Goal: Task Accomplishment & Management: Complete application form

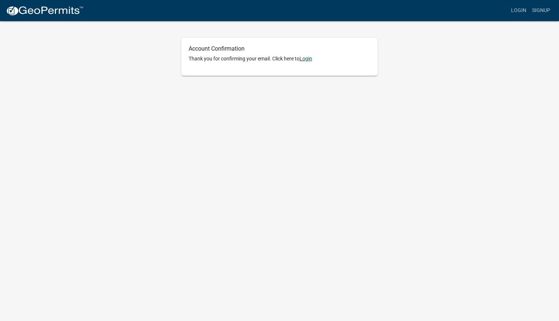
click at [307, 59] on link "Login" at bounding box center [306, 59] width 13 height 6
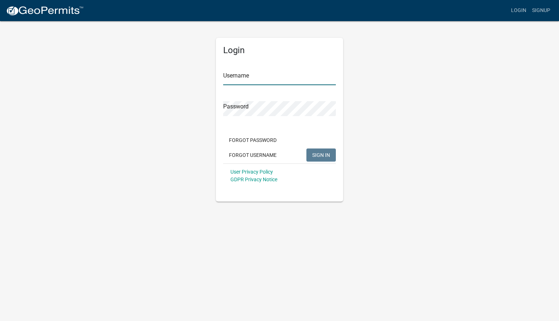
click at [241, 77] on input "Username" at bounding box center [279, 77] width 113 height 15
type input "OleMiss56"
click at [242, 100] on div "Password" at bounding box center [279, 103] width 113 height 25
click at [326, 156] on span "SIGN IN" at bounding box center [321, 155] width 18 height 6
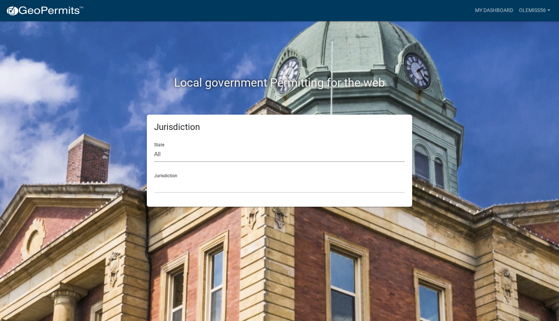
click at [167, 153] on select "All Colorado Georgia Indiana Iowa Kansas Minnesota Ohio South Carolina Wisconsin" at bounding box center [279, 154] width 251 height 15
select select "Georgia"
click at [188, 185] on select "City of Bainbridge, Georgia Cook County, Georgia Crawford County, Georgia Gilme…" at bounding box center [279, 185] width 251 height 15
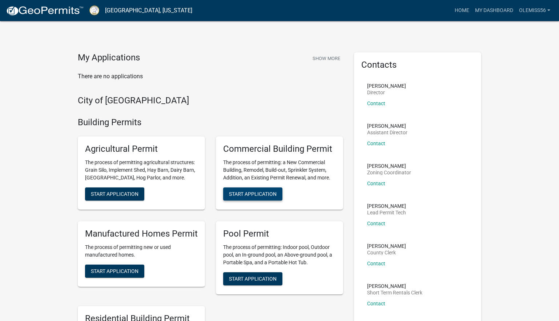
click at [261, 192] on span "Start Application" at bounding box center [253, 194] width 48 height 6
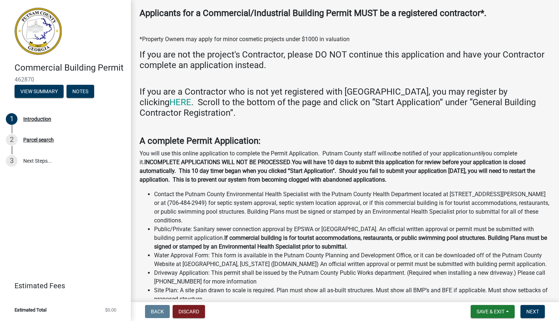
scroll to position [64, 0]
click at [191, 97] on link "HERE" at bounding box center [180, 102] width 22 height 10
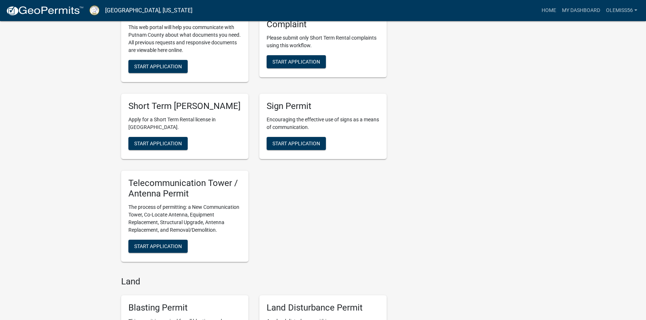
scroll to position [783, 0]
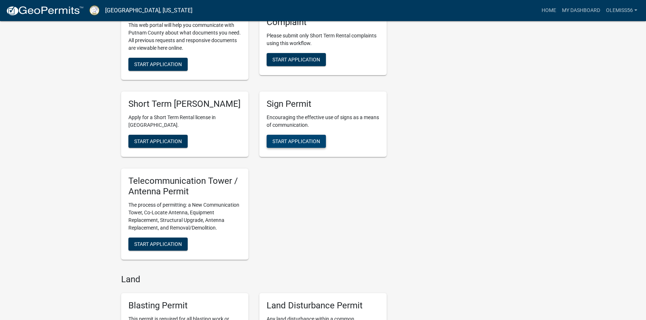
click at [299, 142] on span "Start Application" at bounding box center [296, 142] width 48 height 6
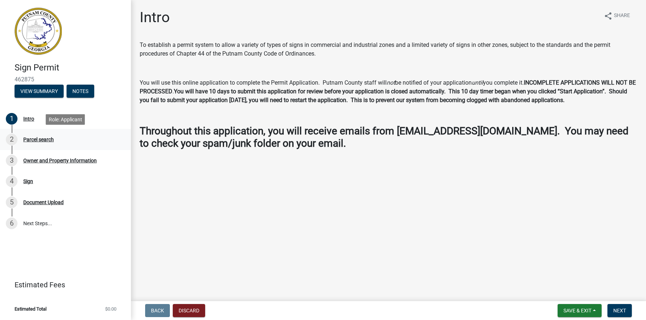
click at [40, 140] on div "Parcel search" at bounding box center [38, 139] width 31 height 5
click at [30, 119] on div "Intro" at bounding box center [28, 118] width 11 height 5
click at [559, 309] on span "Next" at bounding box center [619, 311] width 13 height 6
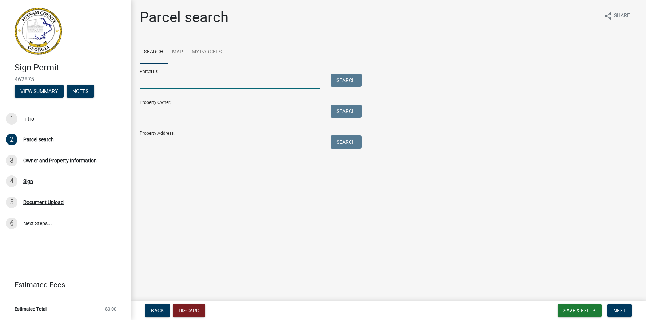
click at [169, 84] on input "Parcel ID:" at bounding box center [230, 81] width 180 height 15
click at [351, 80] on button "Search" at bounding box center [346, 80] width 31 height 13
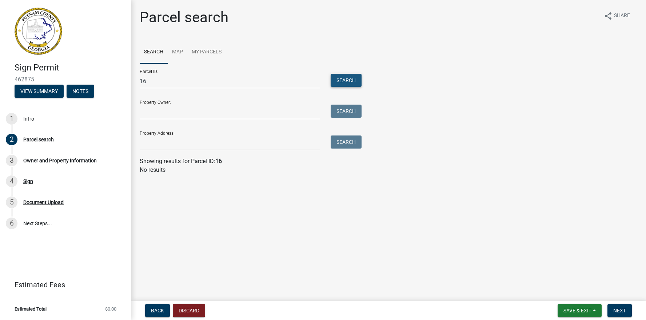
click at [351, 80] on button "Search" at bounding box center [346, 80] width 31 height 13
drag, startPoint x: 156, startPoint y: 81, endPoint x: 129, endPoint y: 79, distance: 27.4
click at [129, 79] on div "Sign Permit 462875 View Summary Notes 1 Intro 2 Parcel search 3 Owner and Prope…" at bounding box center [323, 160] width 646 height 320
click at [191, 79] on input "16" at bounding box center [230, 81] width 180 height 15
type input "163A069"
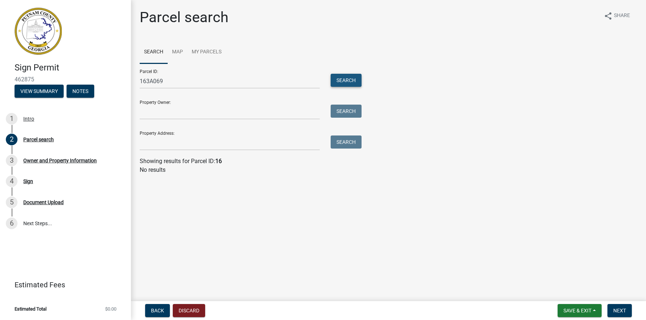
click at [337, 78] on button "Search" at bounding box center [346, 80] width 31 height 13
click at [175, 81] on input "163A069" at bounding box center [230, 81] width 180 height 15
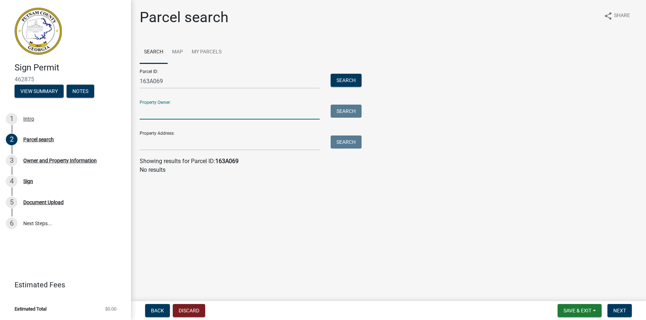
click at [170, 107] on input "Property Owner:" at bounding box center [230, 112] width 180 height 15
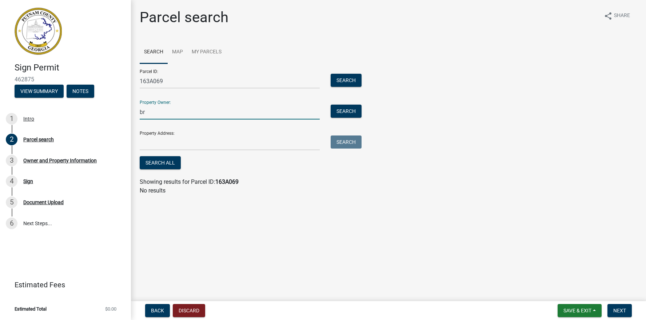
type input "b"
type input "Bravo Investments, LLC"
click at [232, 142] on input "Property Address:" at bounding box center [230, 143] width 180 height 15
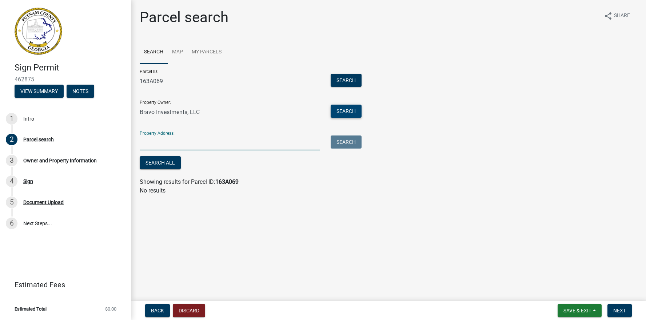
click at [353, 111] on button "Search" at bounding box center [346, 111] width 31 height 13
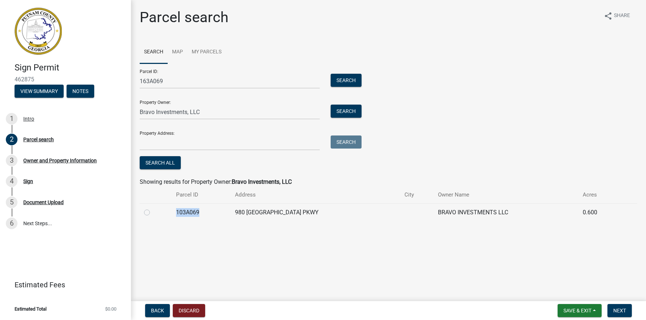
drag, startPoint x: 205, startPoint y: 213, endPoint x: 179, endPoint y: 213, distance: 26.5
click at [179, 213] on td "103A069" at bounding box center [201, 213] width 59 height 18
copy td "103A069"
drag, startPoint x: 171, startPoint y: 83, endPoint x: 129, endPoint y: 79, distance: 41.7
click at [131, 80] on div "Parcel search share Share Search Map My Parcels Parcel ID: 163A069 Search Prope…" at bounding box center [388, 118] width 515 height 219
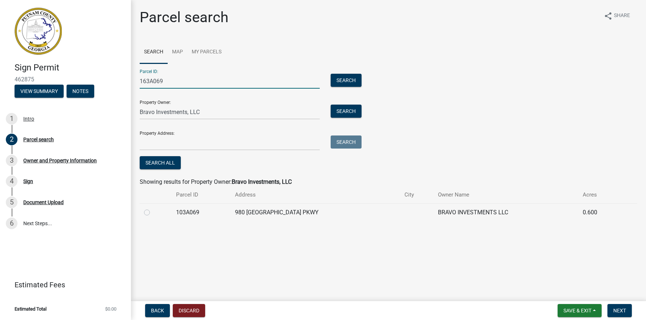
paste input "0"
type input "103A069"
click at [198, 144] on input "Property Address:" at bounding box center [230, 143] width 180 height 15
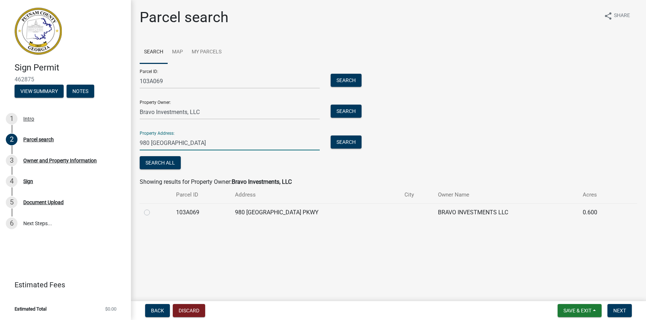
type input "980 Lake Oconee Pkwy"
click at [328, 168] on div "Search All" at bounding box center [249, 163] width 218 height 15
click at [559, 311] on span "Next" at bounding box center [619, 311] width 13 height 6
click at [559, 308] on span "Save & Exit" at bounding box center [577, 311] width 28 height 6
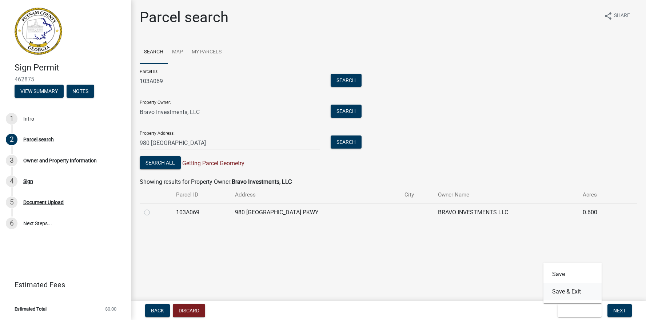
click at [559, 292] on button "Save & Exit" at bounding box center [572, 291] width 58 height 17
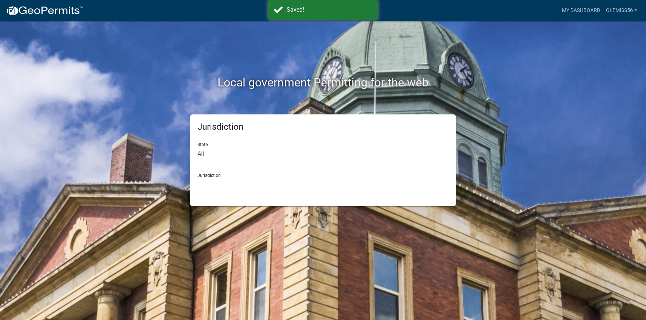
drag, startPoint x: 224, startPoint y: 175, endPoint x: 222, endPoint y: 180, distance: 5.2
click at [224, 175] on div "Jurisdiction Custer County, Colorado City of Bainbridge, Georgia Cook County, G…" at bounding box center [322, 180] width 251 height 25
click at [221, 183] on select "Custer County, Colorado City of Bainbridge, Georgia Cook County, Georgia Crawfo…" at bounding box center [322, 185] width 251 height 15
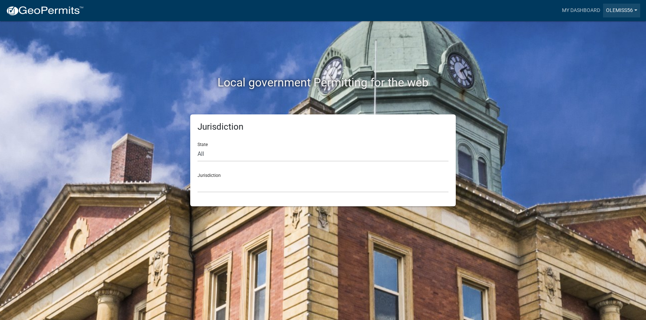
click at [559, 9] on link "OleMiss56" at bounding box center [621, 11] width 37 height 14
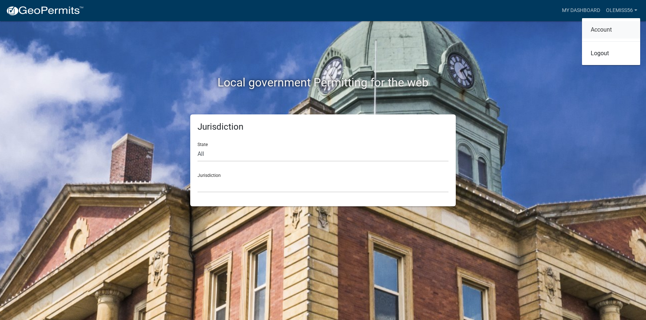
click at [559, 28] on link "Account" at bounding box center [611, 29] width 58 height 17
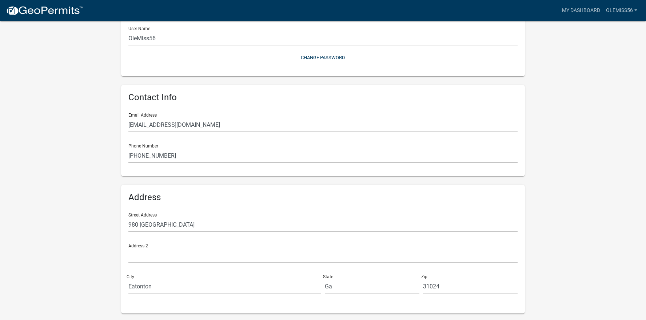
scroll to position [103, 0]
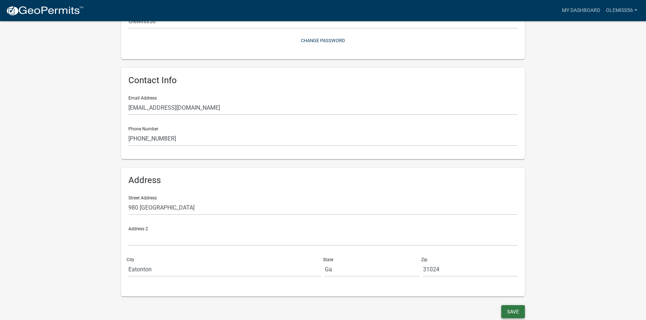
click at [515, 312] on button "Save" at bounding box center [513, 311] width 24 height 13
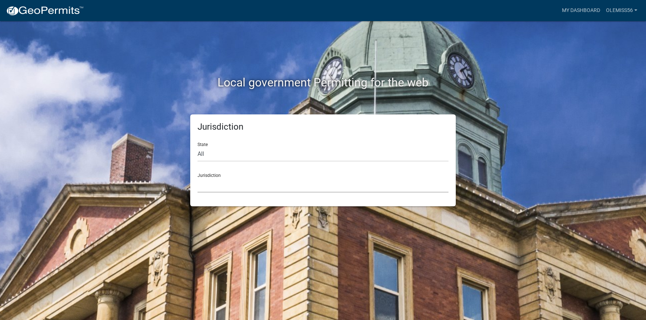
click at [213, 181] on select "Custer County, Colorado City of Bainbridge, Georgia Cook County, Georgia Crawfo…" at bounding box center [322, 185] width 251 height 15
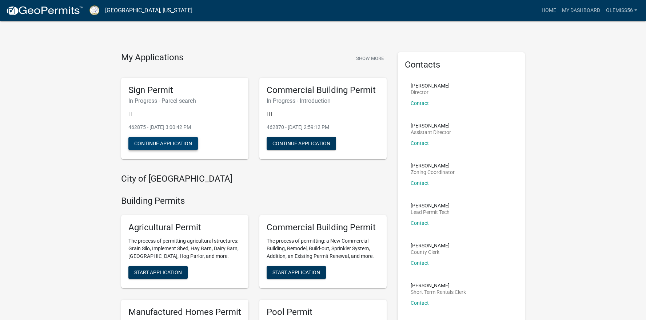
click at [175, 140] on button "Continue Application" at bounding box center [162, 143] width 69 height 13
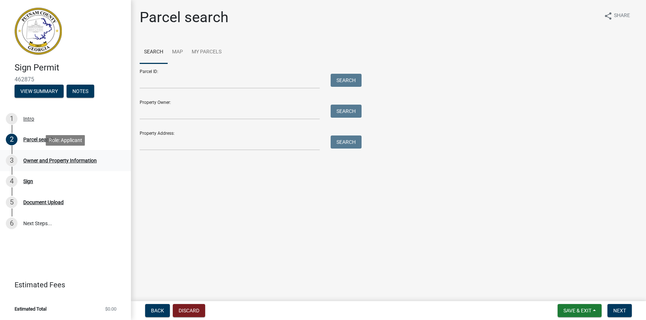
click at [81, 159] on div "Owner and Property Information" at bounding box center [59, 160] width 73 height 5
click at [559, 309] on span "Next" at bounding box center [619, 311] width 13 height 6
click at [171, 83] on input "Parcel ID:" at bounding box center [230, 81] width 180 height 15
click at [160, 140] on input "Property Address:" at bounding box center [230, 143] width 180 height 15
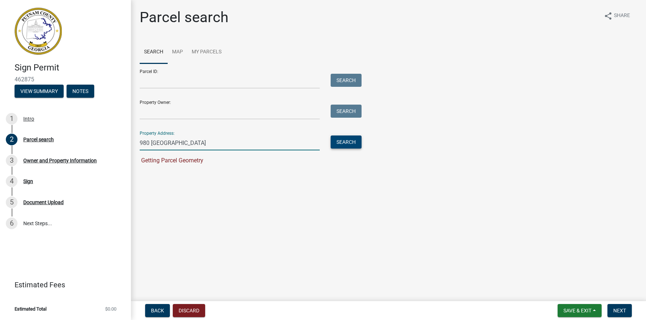
type input "980 Lake Oconee Pkwy"
click at [351, 143] on button "Search" at bounding box center [346, 142] width 31 height 13
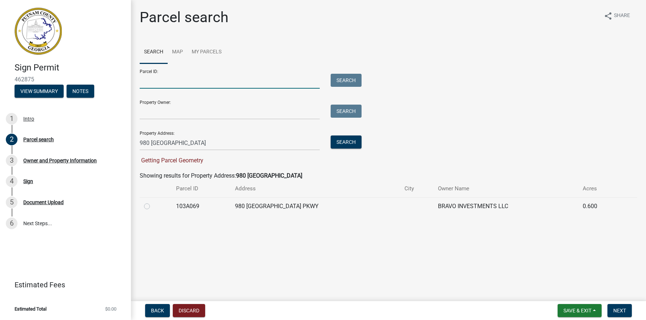
click at [159, 81] on input "Parcel ID:" at bounding box center [230, 81] width 180 height 15
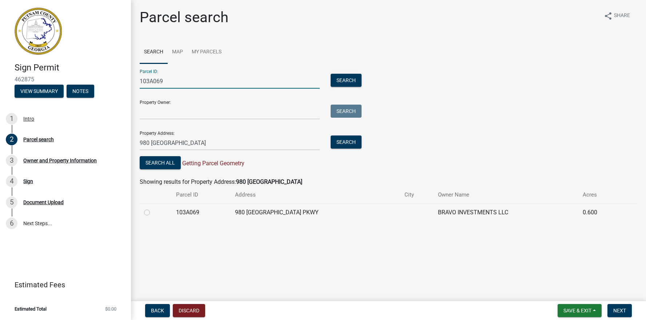
type input "103A069"
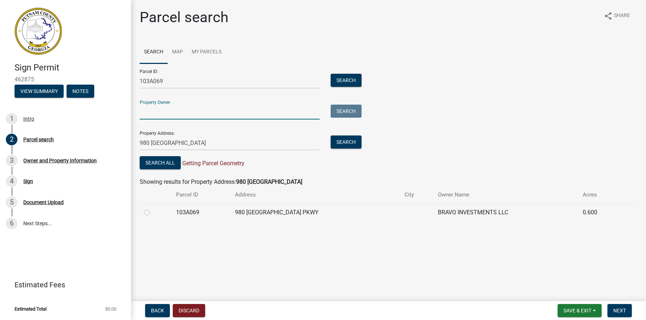
click at [157, 113] on input "Property Owner:" at bounding box center [230, 112] width 180 height 15
type input "BRAVO INVESTMENTS LLC"
click at [350, 112] on button "Search" at bounding box center [346, 111] width 31 height 13
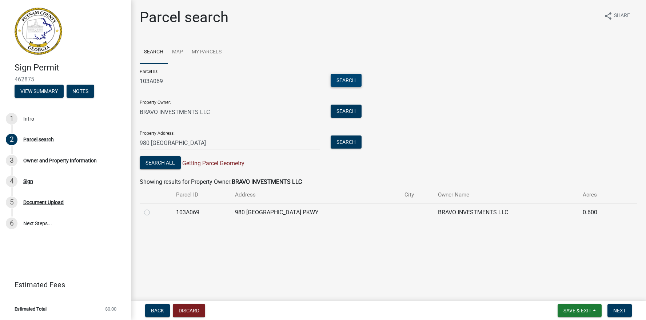
click at [342, 76] on button "Search" at bounding box center [346, 80] width 31 height 13
click at [559, 308] on span "Save & Exit" at bounding box center [577, 311] width 28 height 6
click at [559, 277] on button "Save" at bounding box center [572, 274] width 58 height 17
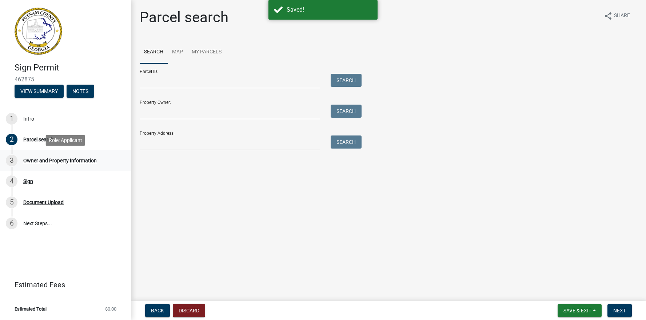
click at [73, 160] on div "Owner and Property Information" at bounding box center [59, 160] width 73 height 5
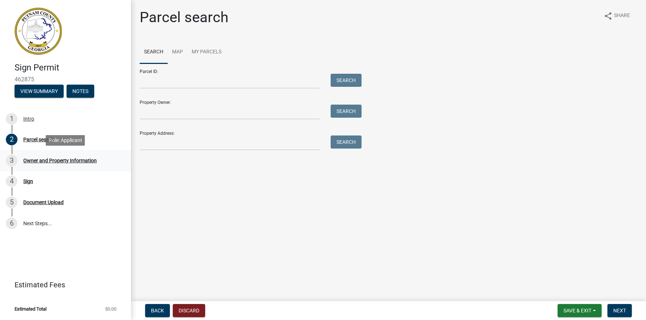
click at [55, 157] on div "3 Owner and Property Information" at bounding box center [62, 161] width 113 height 12
click at [15, 159] on div "3" at bounding box center [12, 161] width 12 height 12
click at [46, 141] on div "Parcel search" at bounding box center [38, 139] width 31 height 5
click at [161, 81] on input "Parcel ID:" at bounding box center [230, 81] width 180 height 15
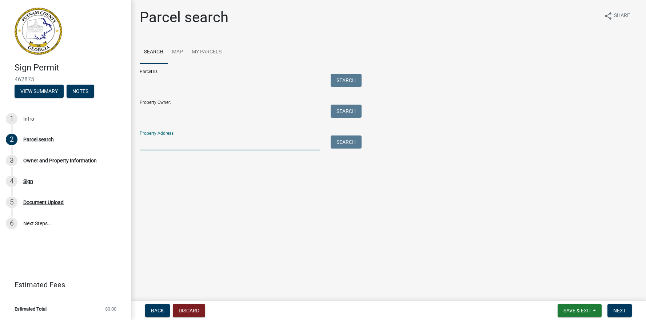
click at [162, 142] on input "Property Address:" at bounding box center [230, 143] width 180 height 15
type input "980 Lake Oconee Pkwy"
click at [344, 143] on button "Search" at bounding box center [346, 142] width 31 height 13
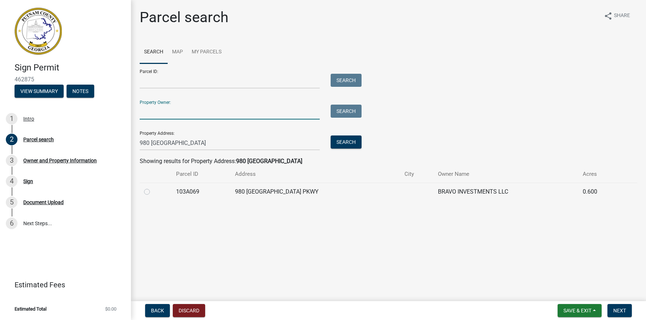
click at [185, 107] on input "Property Owner:" at bounding box center [230, 112] width 180 height 15
type input "N"
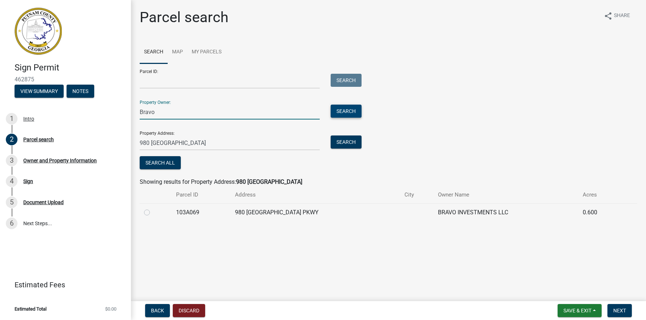
type input "Bravo"
click at [355, 108] on button "Search" at bounding box center [346, 111] width 31 height 13
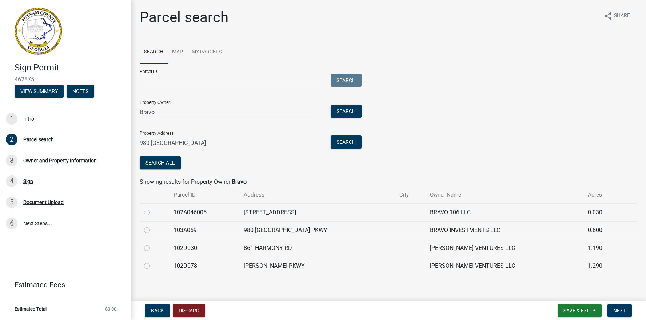
click at [153, 226] on label at bounding box center [153, 226] width 0 height 0
click at [153, 231] on input "radio" at bounding box center [155, 228] width 5 height 5
radio input "true"
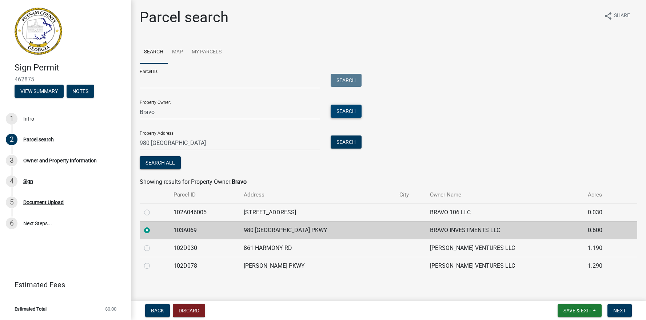
click at [346, 117] on button "Search" at bounding box center [346, 111] width 31 height 13
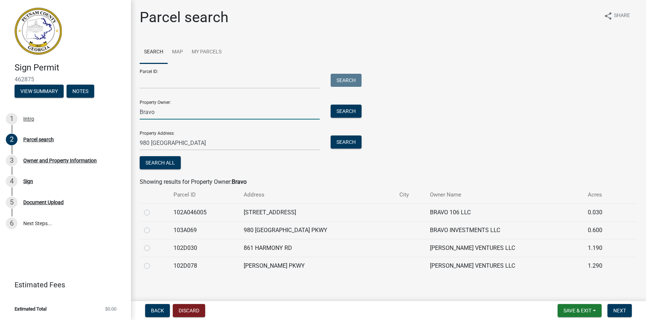
click at [163, 110] on input "Bravo" at bounding box center [230, 112] width 180 height 15
click at [153, 226] on label at bounding box center [153, 226] width 0 height 0
click at [153, 231] on input "radio" at bounding box center [155, 228] width 5 height 5
radio input "true"
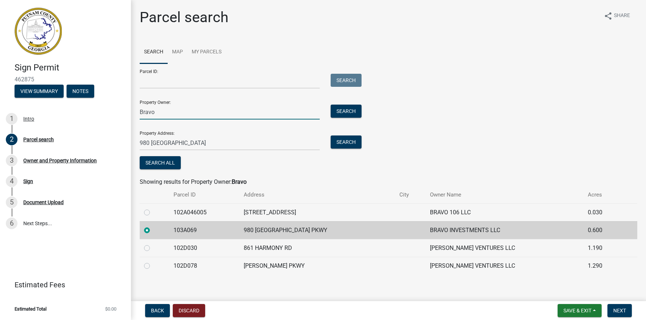
click at [185, 116] on input "Bravo" at bounding box center [230, 112] width 180 height 15
click at [169, 114] on input "Bravo Inbestments LLC" at bounding box center [230, 112] width 180 height 15
drag, startPoint x: 189, startPoint y: 112, endPoint x: 161, endPoint y: 113, distance: 28.4
click at [161, 113] on input "Bravo Inbestments LLC" at bounding box center [230, 112] width 180 height 15
type input "Bravo Investments LLC"
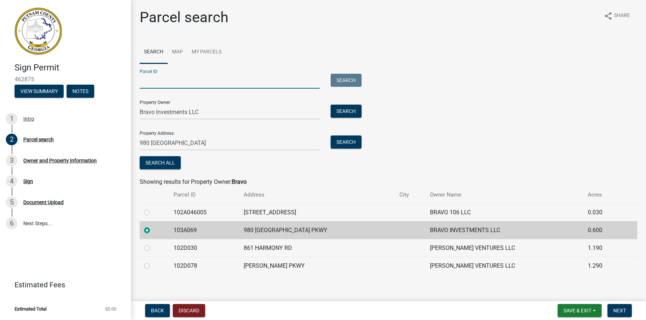
click at [158, 81] on input "Parcel ID:" at bounding box center [230, 81] width 180 height 15
type input "103A069"
click at [433, 127] on div "Parcel ID: 103A069 Search Property Owner: Bravo Investments LLC Search Property…" at bounding box center [388, 118] width 497 height 108
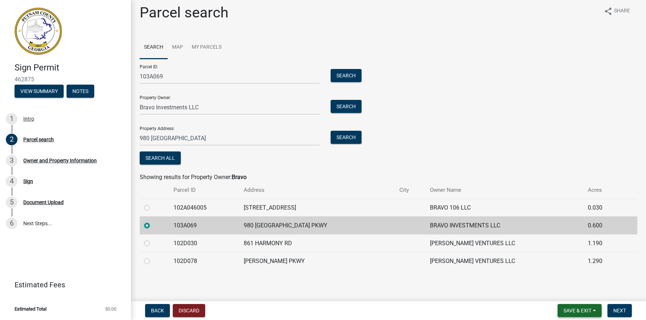
click at [559, 309] on button "Save & Exit" at bounding box center [579, 310] width 44 height 13
click at [559, 275] on button "Save" at bounding box center [572, 274] width 58 height 17
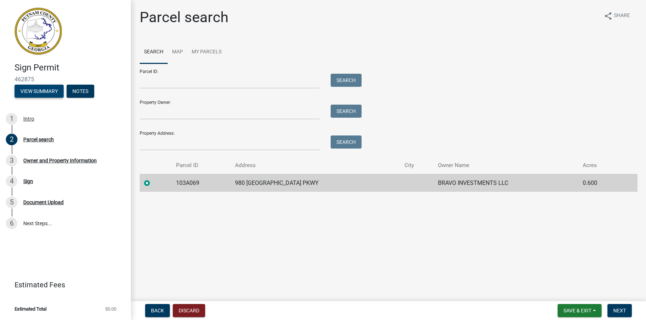
click at [45, 91] on button "View Summary" at bounding box center [39, 91] width 49 height 13
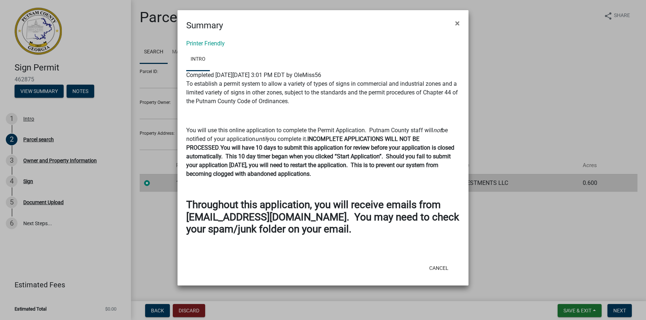
click at [132, 114] on ngb-modal-window "Summary × Printer Friendly Intro Completed On Tuesday, August 12, 2025 at 3:01 …" at bounding box center [323, 160] width 646 height 320
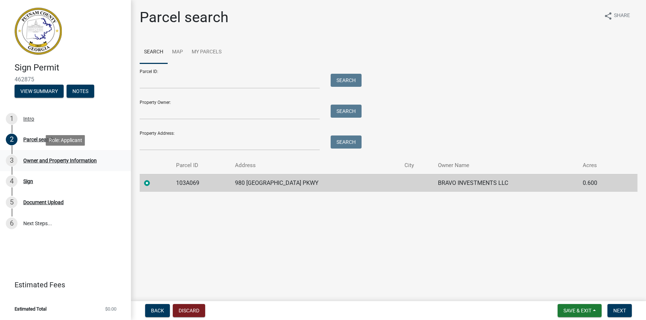
click at [49, 159] on div "Owner and Property Information" at bounding box center [59, 160] width 73 height 5
click at [559, 309] on span "Next" at bounding box center [619, 311] width 13 height 6
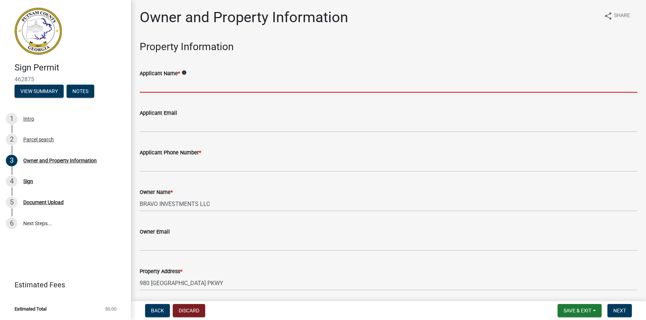
click at [175, 91] on input "Applicant Name *" at bounding box center [388, 85] width 497 height 15
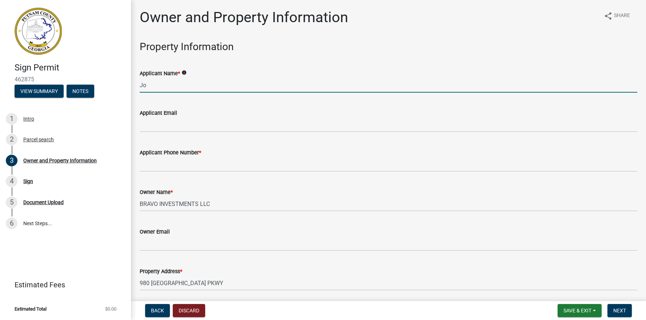
type input "J"
type input "Bill Warren"
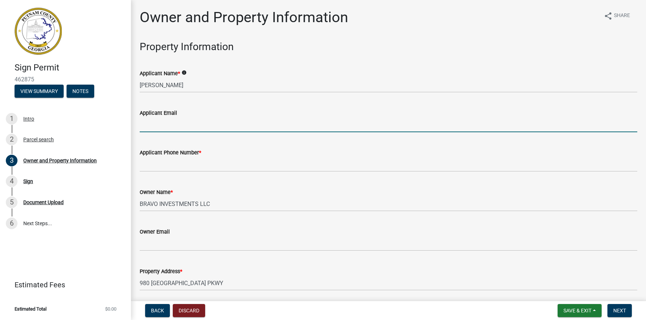
click at [159, 123] on input "Applicant Email" at bounding box center [388, 124] width 497 height 15
type input "OleMiss56@gmail.com"
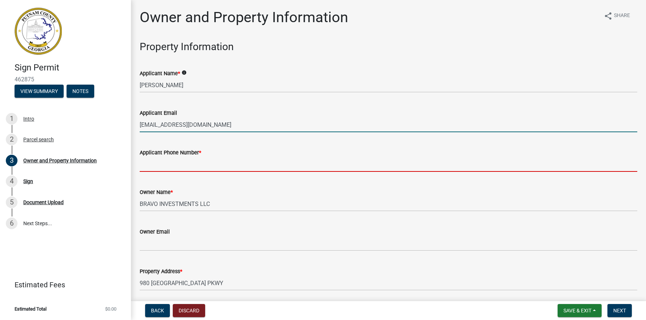
type input "7036291880"
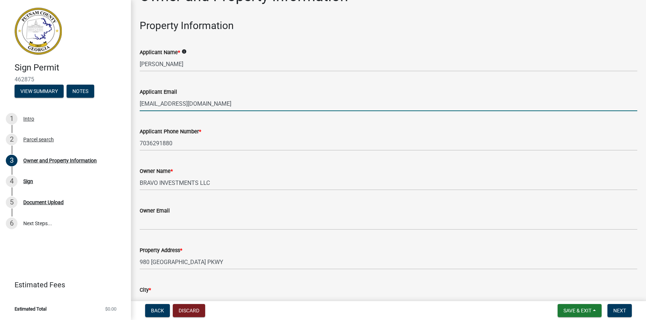
scroll to position [25, 0]
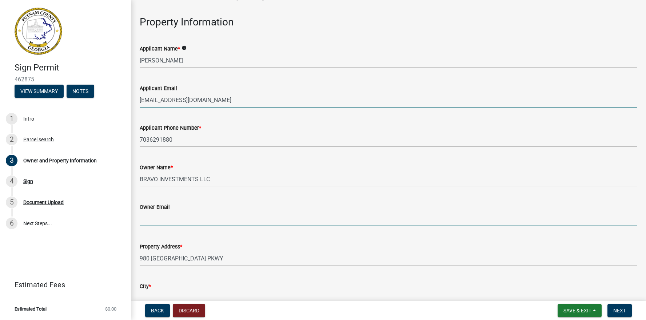
click at [161, 216] on input "Owner Email" at bounding box center [388, 219] width 497 height 15
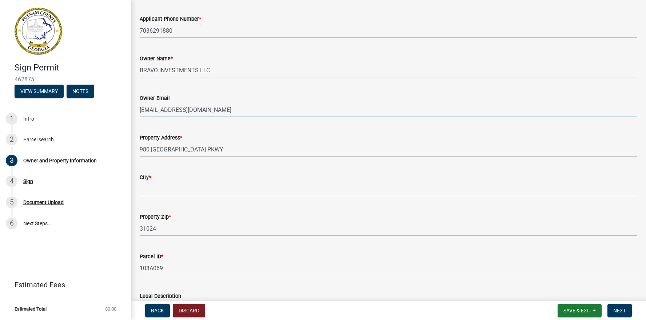
scroll to position [138, 0]
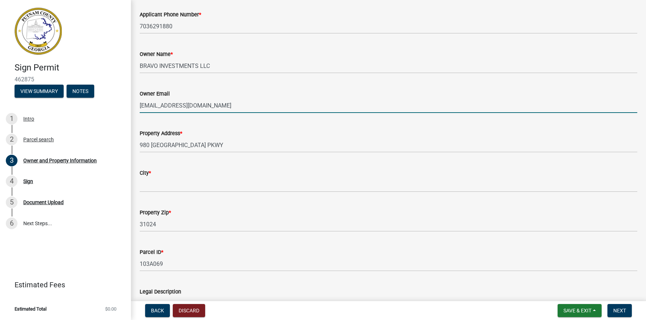
type input "johnsmithga@aol.com"
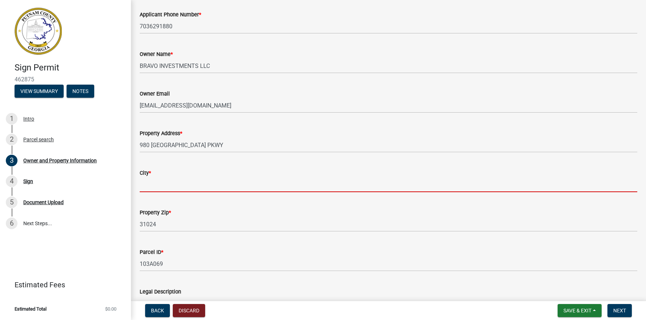
click at [157, 185] on input "City *" at bounding box center [388, 184] width 497 height 15
type input "Eatonton"
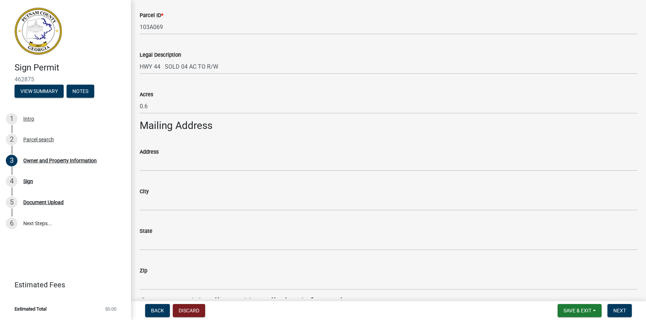
scroll to position [377, 0]
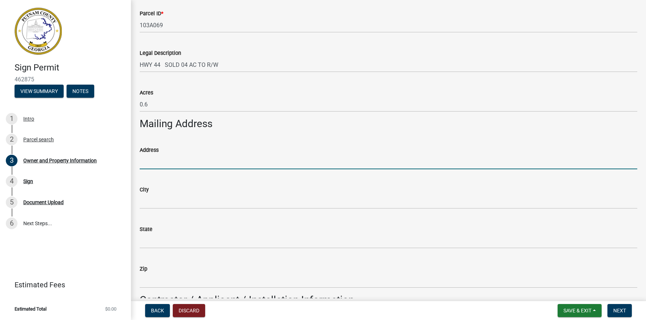
click at [167, 162] on input "Address" at bounding box center [388, 162] width 497 height 15
type input "980 Lake Oconee Pkwy"
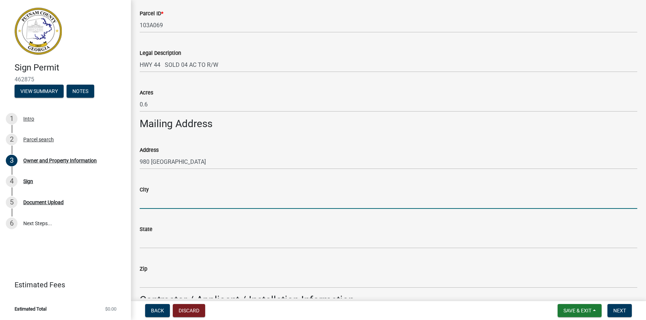
click at [156, 200] on input "City" at bounding box center [388, 201] width 497 height 15
type input "Eatonton"
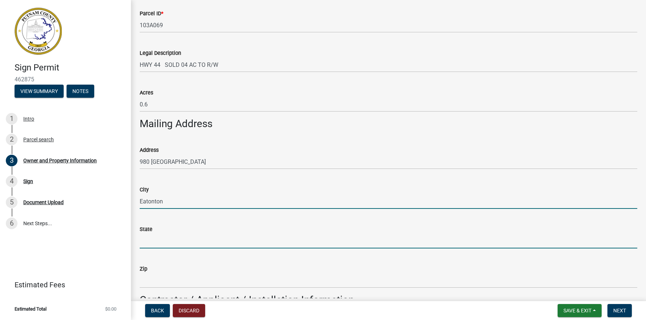
type input "Ga"
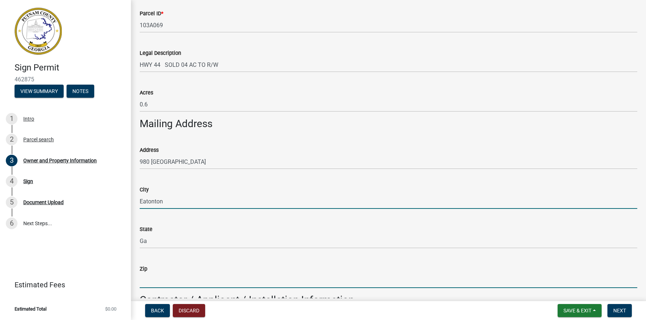
type input "31024"
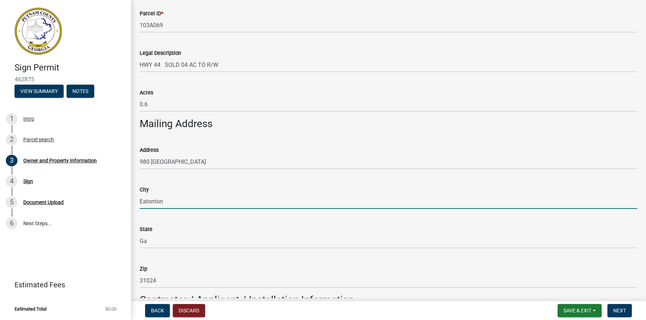
type input "William Warren"
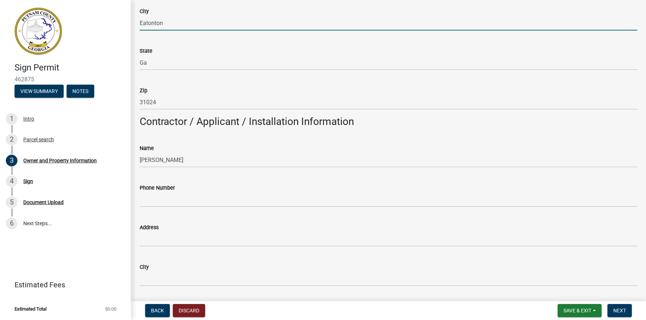
scroll to position [564, 0]
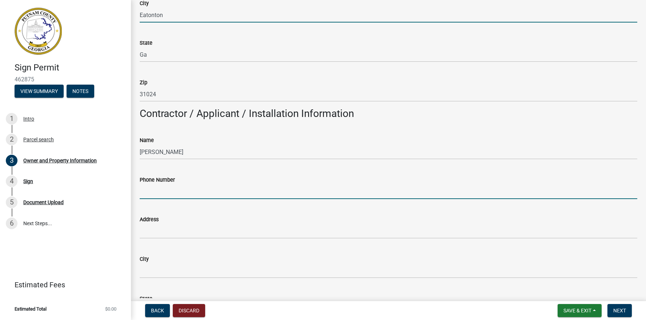
click at [157, 192] on input "Phone Number" at bounding box center [388, 191] width 497 height 15
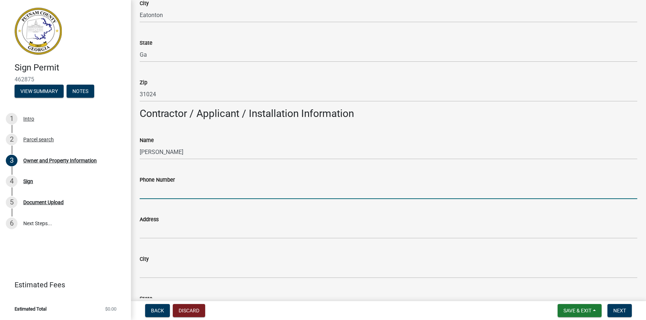
type input "7036291880"
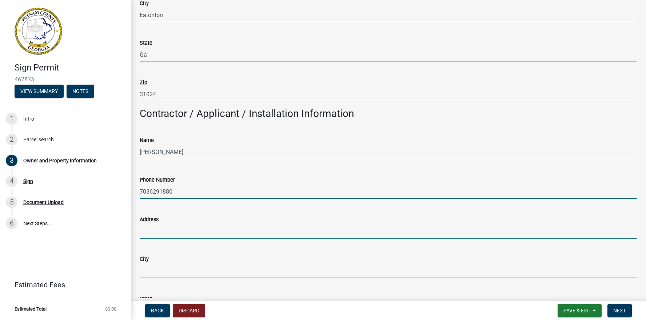
click at [152, 224] on input "Address" at bounding box center [388, 231] width 497 height 15
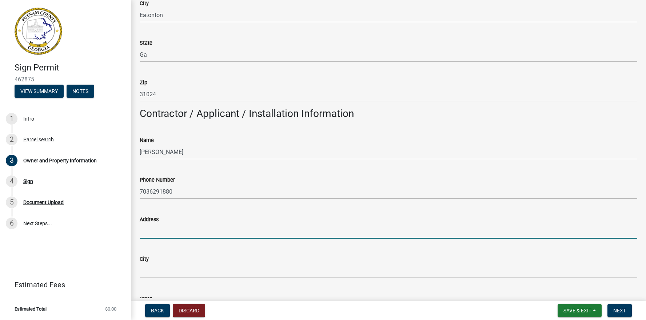
type input "118 Woodcrest Lane"
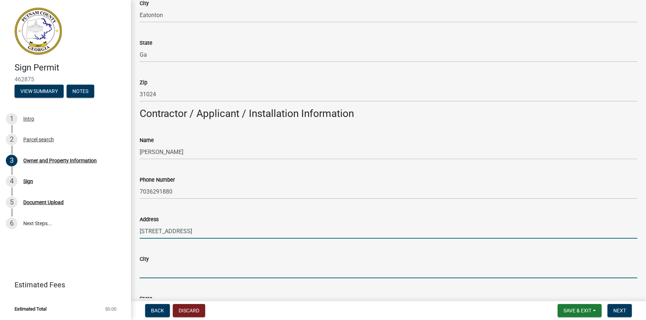
type input "Eatonton"
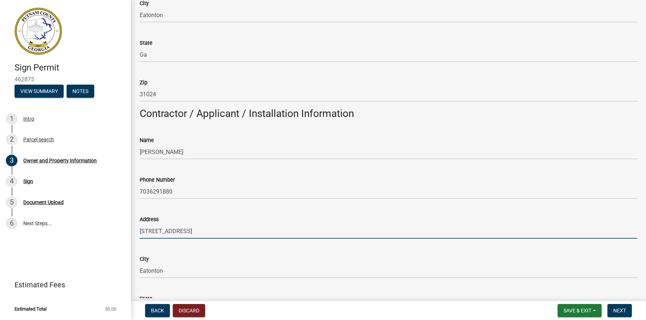
type input "Ga"
type input "31024"
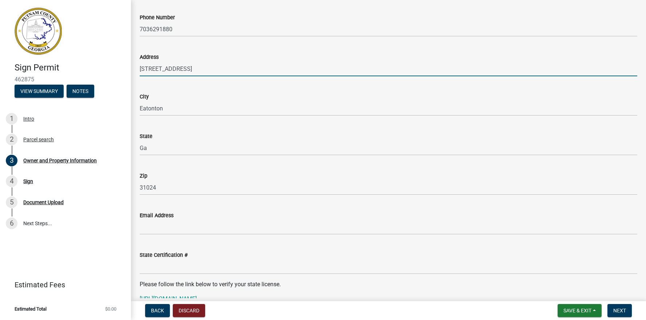
scroll to position [729, 0]
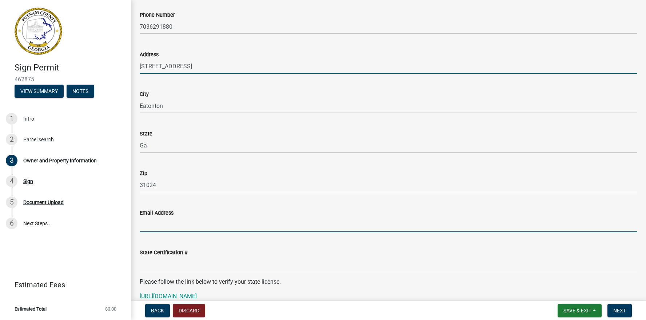
click at [165, 222] on input "Email Address" at bounding box center [388, 224] width 497 height 15
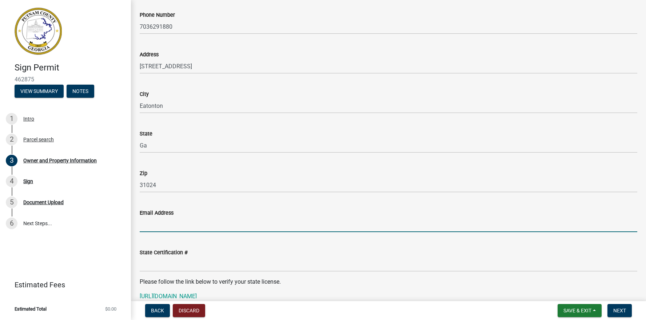
type input "OleMiss56@gmail.com"
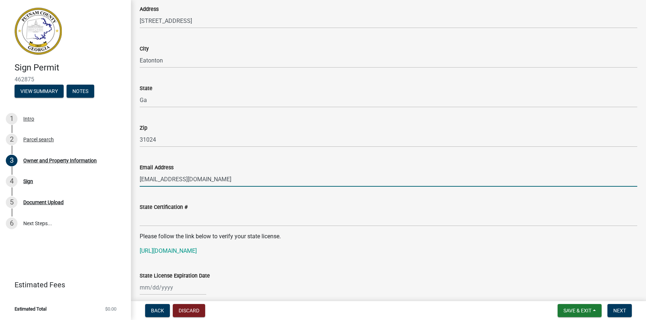
scroll to position [780, 0]
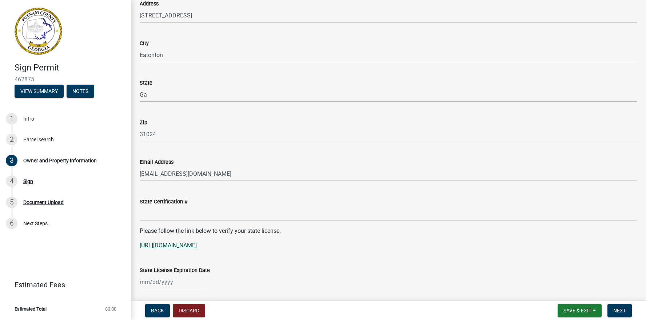
click at [192, 245] on link "https://verify.sos.ga.gov/verification/" at bounding box center [168, 245] width 57 height 7
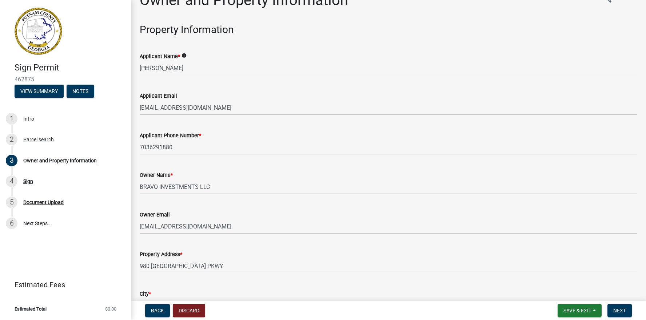
scroll to position [0, 0]
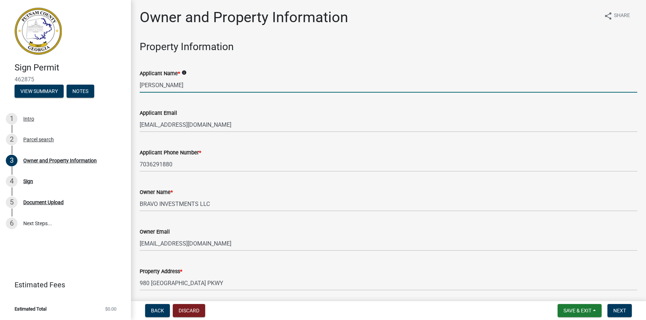
drag, startPoint x: 163, startPoint y: 87, endPoint x: 131, endPoint y: 84, distance: 32.5
click at [131, 84] on div "Sign Permit 462875 View Summary Notes 1 Intro 2 Parcel search 3 Owner and Prope…" at bounding box center [323, 160] width 646 height 320
type input "John Smith"
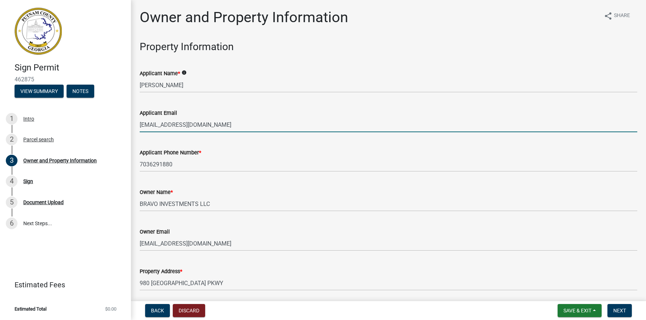
drag, startPoint x: 207, startPoint y: 126, endPoint x: 139, endPoint y: 122, distance: 67.4
click at [139, 122] on div "Applicant Email OleMiss56@gmail.com" at bounding box center [388, 116] width 508 height 34
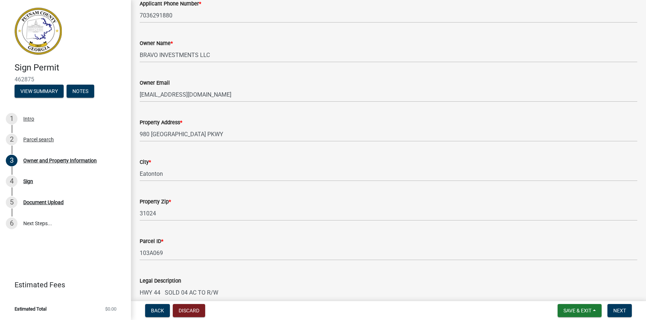
scroll to position [150, 0]
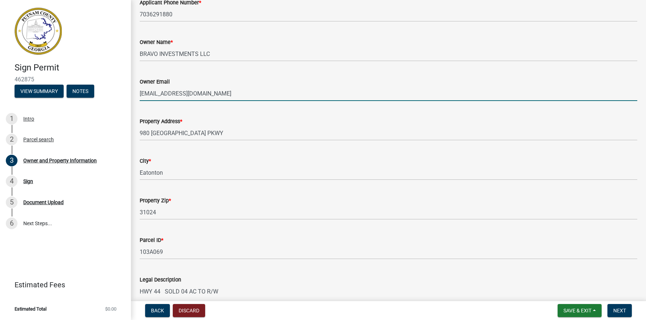
drag, startPoint x: 206, startPoint y: 94, endPoint x: 116, endPoint y: 79, distance: 91.0
click at [125, 92] on div "Sign Permit 462875 View Summary Notes 1 Intro 2 Parcel search 3 Owner and Prope…" at bounding box center [323, 160] width 646 height 320
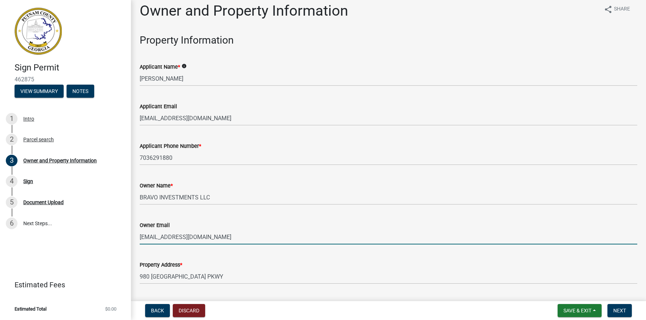
scroll to position [0, 0]
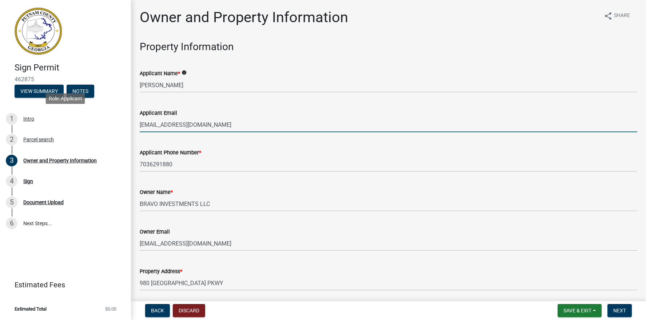
drag, startPoint x: 204, startPoint y: 128, endPoint x: 121, endPoint y: 105, distance: 85.9
click at [128, 120] on div "Sign Permit 462875 View Summary Notes 1 Intro 2 Parcel search 3 Owner and Prope…" at bounding box center [323, 160] width 646 height 320
paste input "johnsmithga@ao"
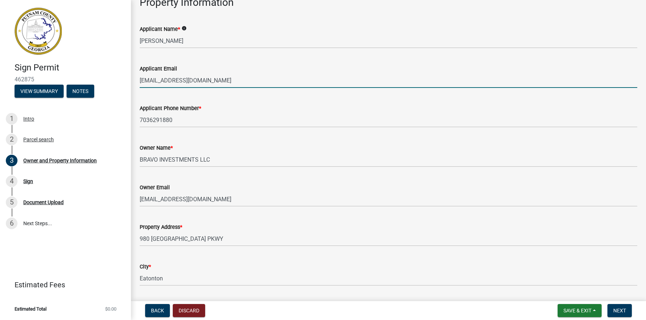
scroll to position [47, 0]
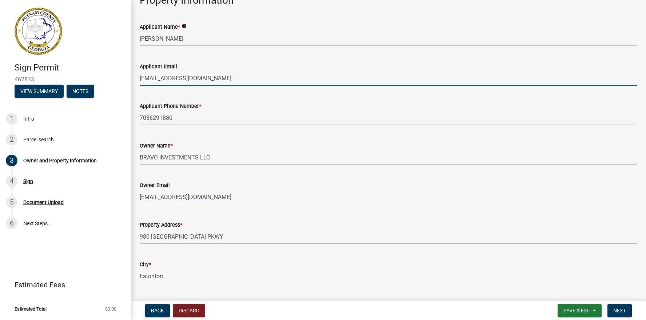
type input "johnsmithga@aol.com"
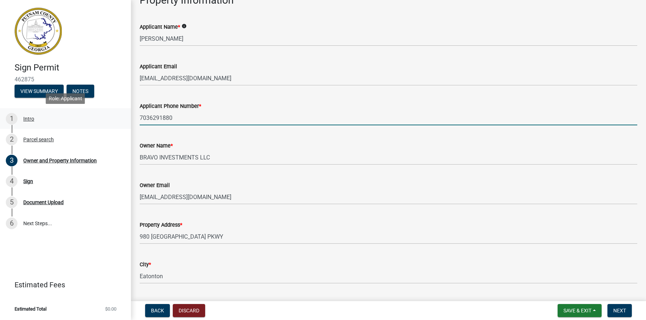
drag, startPoint x: 201, startPoint y: 117, endPoint x: 127, endPoint y: 115, distance: 74.2
click at [127, 115] on div "Sign Permit 462875 View Summary Notes 1 Intro 2 Parcel search 3 Owner and Prope…" at bounding box center [323, 160] width 646 height 320
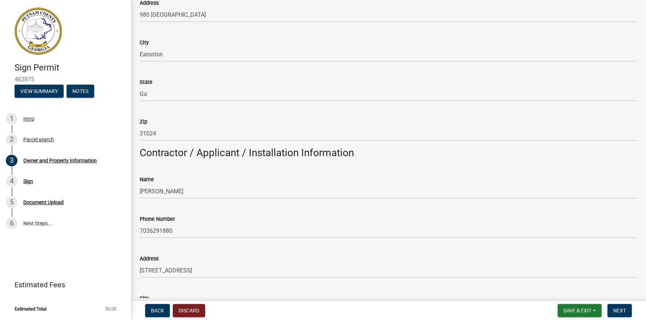
scroll to position [526, 0]
type input "7702317558"
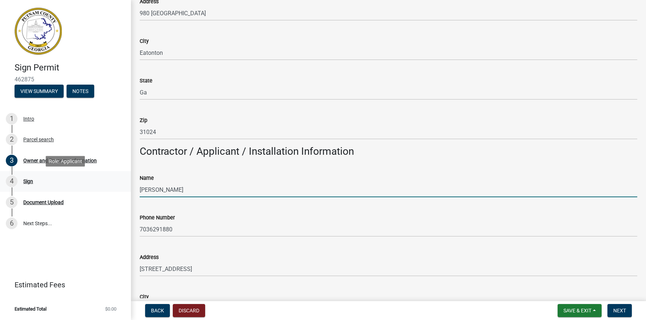
drag, startPoint x: 194, startPoint y: 190, endPoint x: 122, endPoint y: 184, distance: 71.9
click at [101, 189] on div "Sign Permit 462875 View Summary Notes 1 Intro 2 Parcel search 3 Owner and Prope…" at bounding box center [323, 160] width 646 height 320
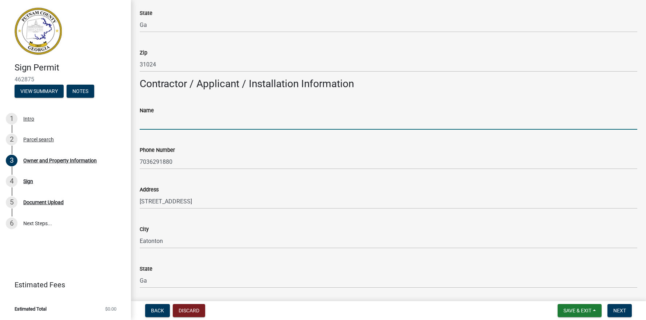
scroll to position [597, 0]
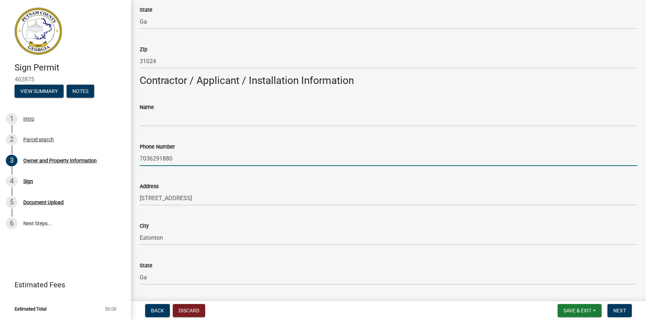
drag, startPoint x: 181, startPoint y: 159, endPoint x: 132, endPoint y: 156, distance: 49.2
click at [132, 156] on div "Owner and Property Information share Share Property Information Applicant Name …" at bounding box center [388, 146] width 515 height 1469
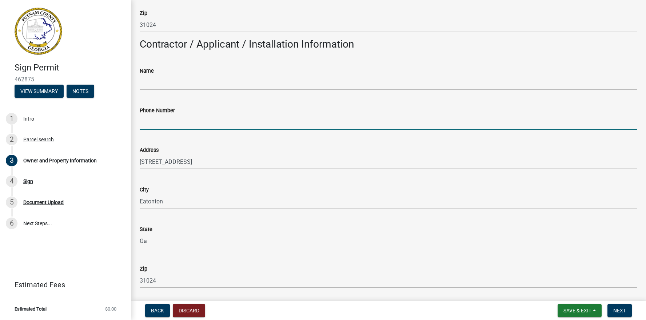
scroll to position [638, 0]
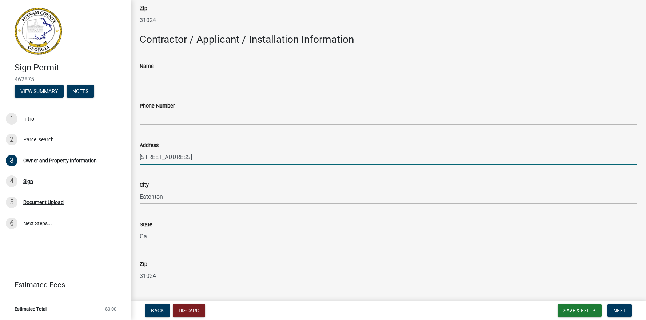
drag, startPoint x: 205, startPoint y: 156, endPoint x: 141, endPoint y: 152, distance: 63.7
click at [141, 152] on input "118 Woodcrest Lane" at bounding box center [388, 157] width 497 height 15
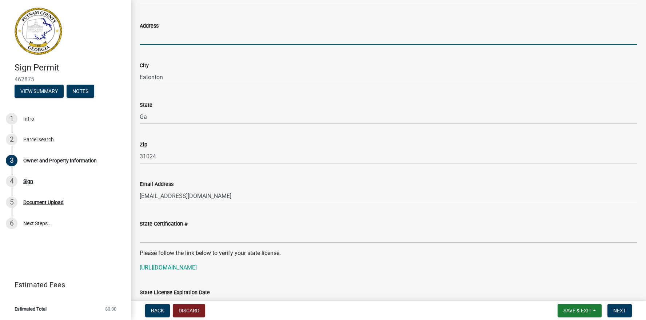
scroll to position [759, 0]
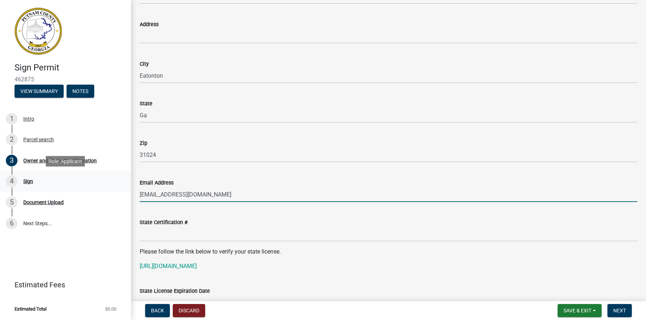
drag, startPoint x: 208, startPoint y: 194, endPoint x: 112, endPoint y: 184, distance: 96.2
click at [112, 184] on div "Sign Permit 462875 View Summary Notes 1 Intro 2 Parcel search 3 Owner and Prope…" at bounding box center [323, 160] width 646 height 320
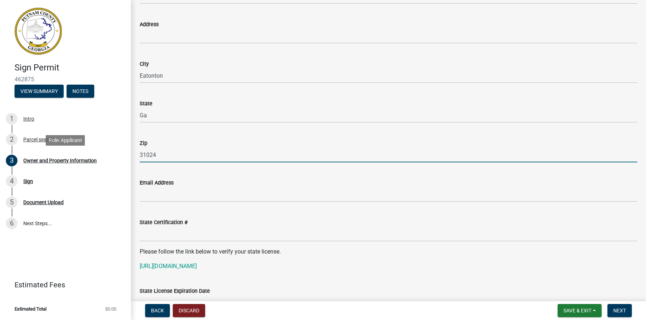
drag, startPoint x: 172, startPoint y: 156, endPoint x: 141, endPoint y: 150, distance: 31.9
click at [128, 152] on div "Sign Permit 462875 View Summary Notes 1 Intro 2 Parcel search 3 Owner and Prope…" at bounding box center [323, 160] width 646 height 320
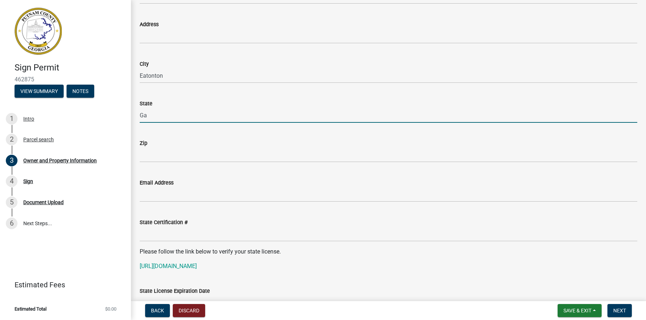
drag, startPoint x: 138, startPoint y: 116, endPoint x: 131, endPoint y: 116, distance: 6.9
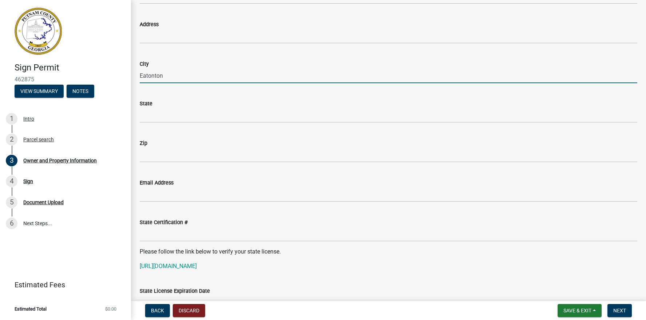
drag, startPoint x: 172, startPoint y: 75, endPoint x: 122, endPoint y: 72, distance: 49.9
click at [122, 72] on div "Sign Permit 462875 View Summary Notes 1 Intro 2 Parcel search 3 Owner and Prope…" at bounding box center [323, 160] width 646 height 320
click at [24, 179] on div "Sign" at bounding box center [28, 181] width 10 height 5
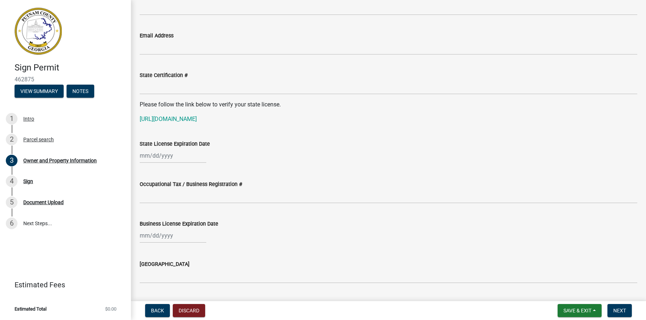
scroll to position [1201, 0]
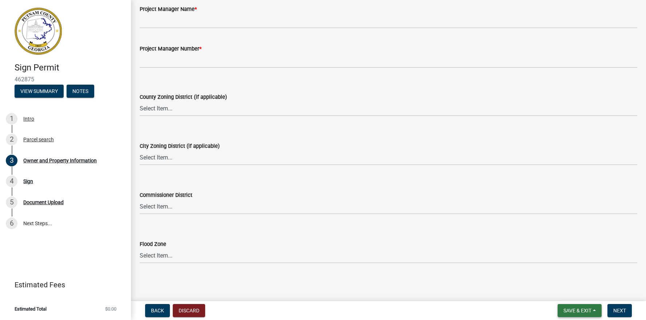
click at [559, 309] on button "Save & Exit" at bounding box center [579, 310] width 44 height 13
click at [559, 273] on button "Save" at bounding box center [572, 274] width 58 height 17
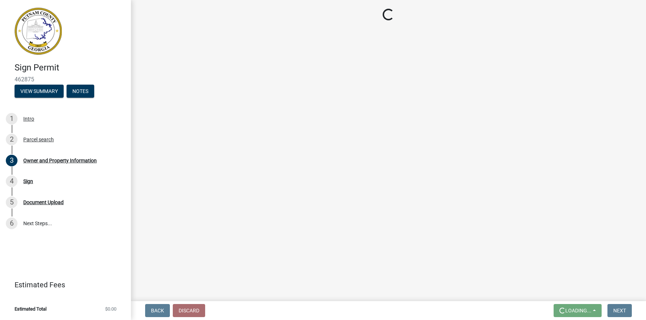
scroll to position [0, 0]
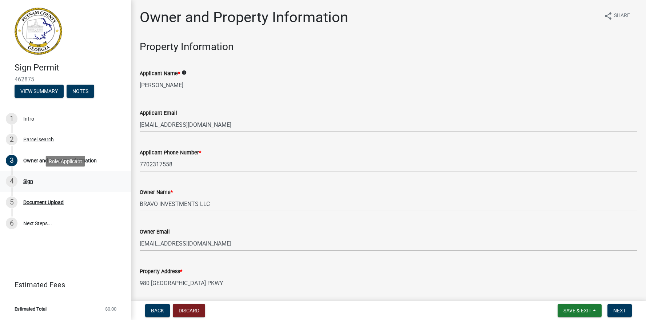
click at [25, 180] on div "Sign" at bounding box center [28, 181] width 10 height 5
click at [559, 312] on span "Next" at bounding box center [619, 311] width 13 height 6
click at [559, 307] on button "Next" at bounding box center [619, 310] width 24 height 13
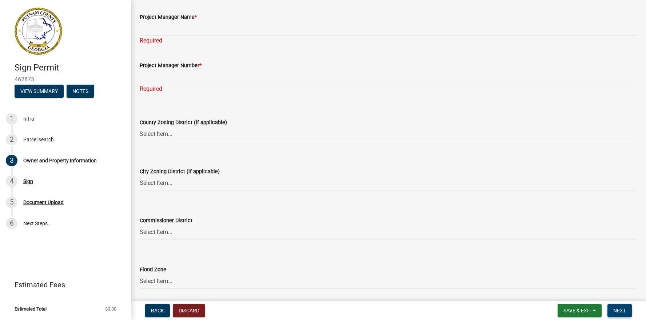
scroll to position [1218, 0]
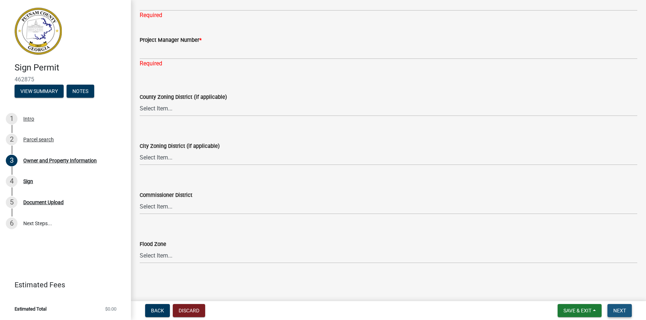
click at [559, 307] on button "Next" at bounding box center [619, 310] width 24 height 13
click at [27, 181] on div "Sign" at bounding box center [28, 181] width 10 height 5
click at [43, 202] on div "Document Upload" at bounding box center [43, 202] width 40 height 5
click at [28, 118] on div "Intro" at bounding box center [28, 118] width 11 height 5
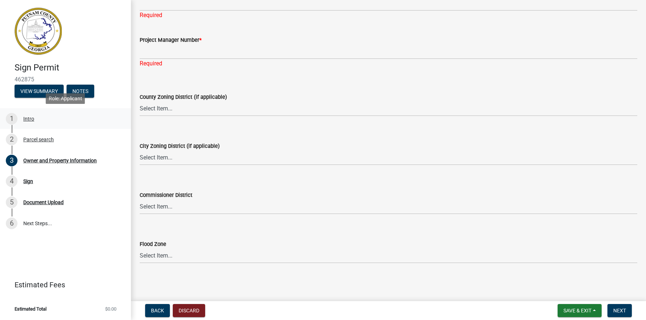
scroll to position [0, 0]
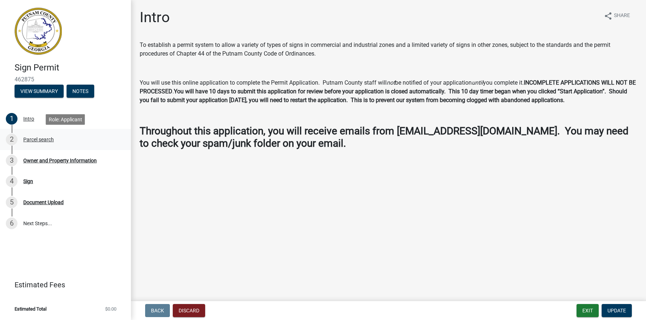
click at [43, 137] on div "Parcel search" at bounding box center [38, 139] width 31 height 5
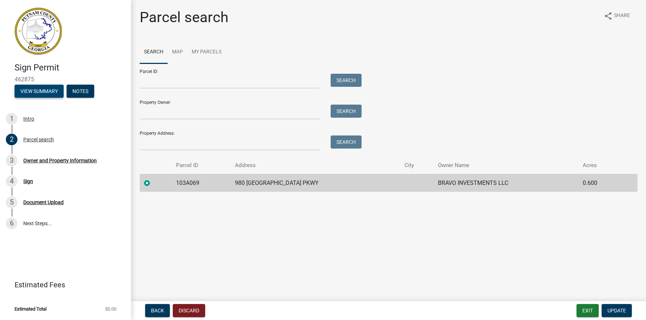
click at [43, 89] on button "View Summary" at bounding box center [39, 91] width 49 height 13
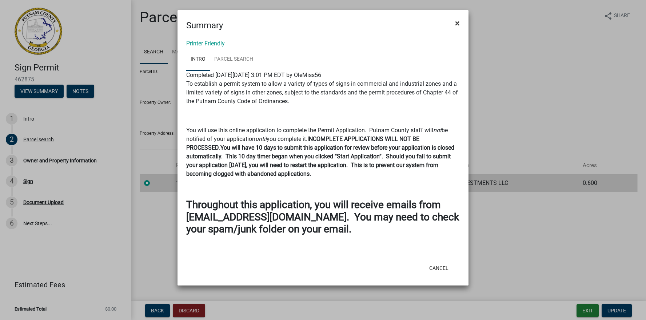
click at [459, 24] on span "×" at bounding box center [457, 23] width 5 height 10
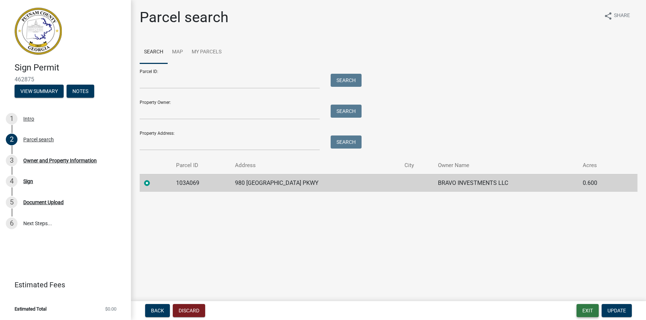
click at [559, 309] on button "Exit" at bounding box center [587, 310] width 22 height 13
